Goal: Find specific page/section

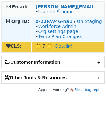
click at [52, 20] on strong "o-22RW46-na1" at bounding box center [53, 21] width 37 height 5
